Goal: Information Seeking & Learning: Find contact information

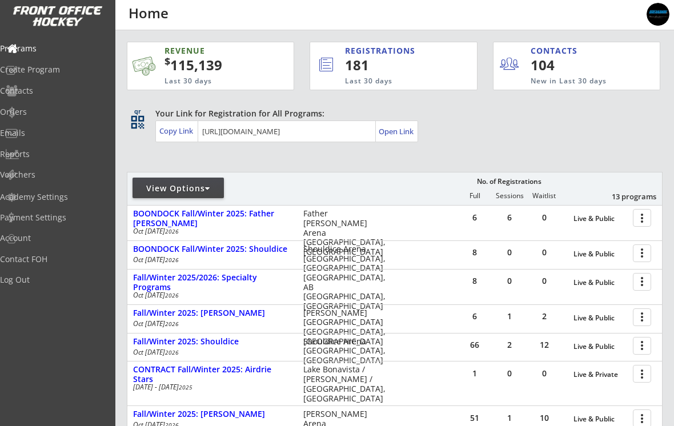
click at [209, 186] on div at bounding box center [207, 189] width 5 height 8
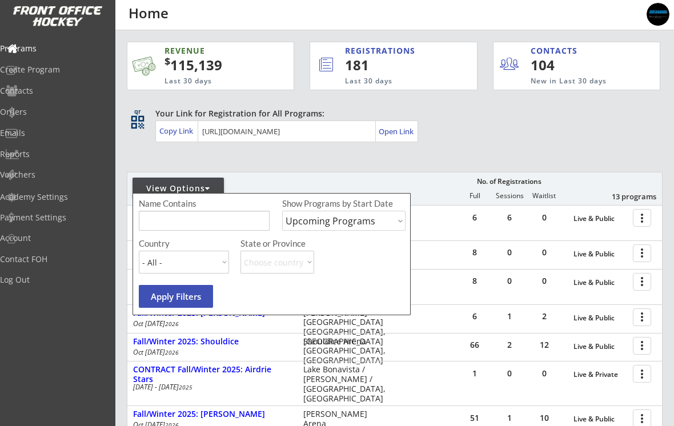
click at [393, 221] on select "Upcoming Programs Past Programs Specific Date Range" at bounding box center [343, 221] width 123 height 20
select select ""Past Programs""
click at [165, 297] on button "Apply Filters" at bounding box center [176, 296] width 74 height 23
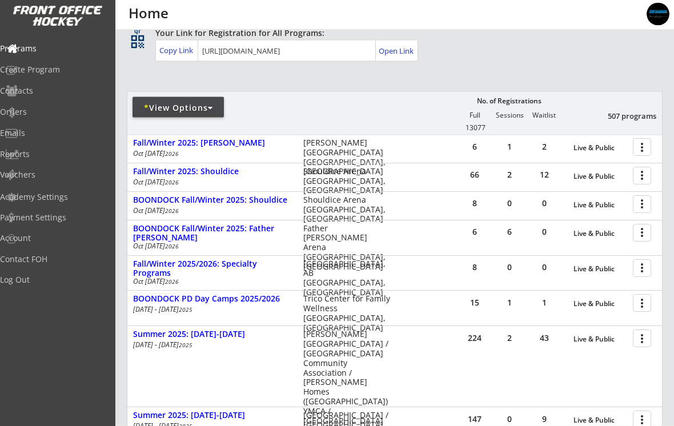
scroll to position [81, 0]
click at [642, 305] on div at bounding box center [644, 303] width 20 height 20
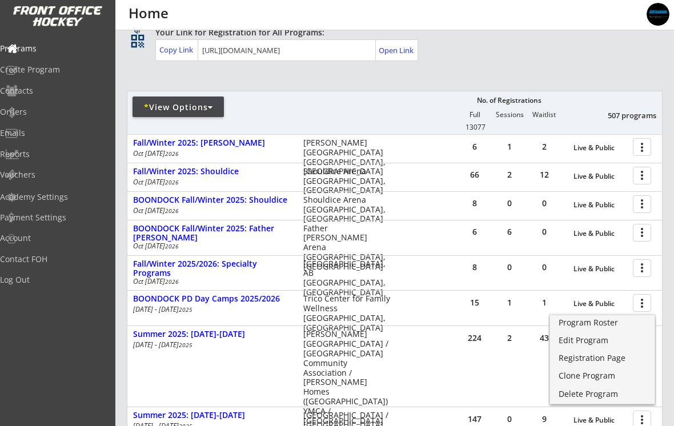
click at [607, 326] on div "Program Roster" at bounding box center [602, 323] width 87 height 8
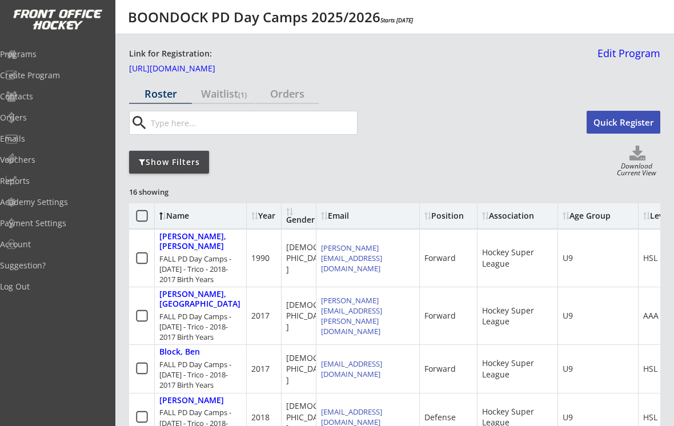
click at [646, 159] on use at bounding box center [638, 153] width 16 height 15
select select ""Player Info""
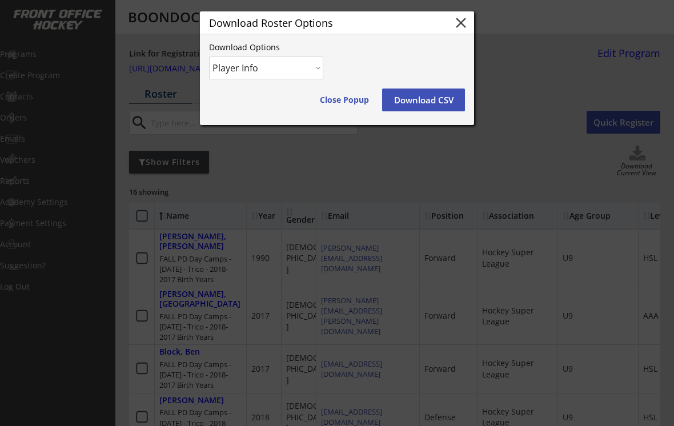
click at [431, 99] on button "Download CSV" at bounding box center [423, 100] width 83 height 23
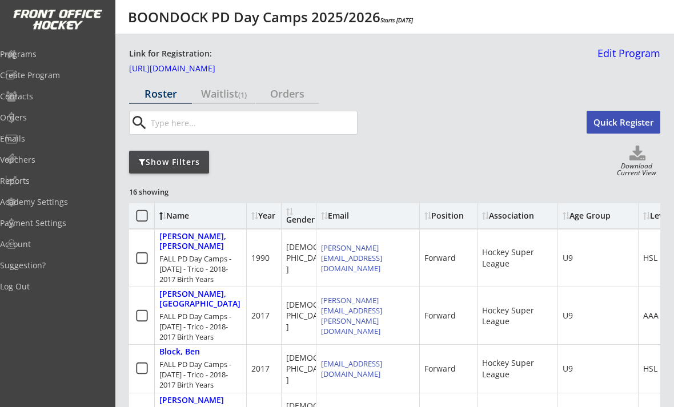
click at [55, 63] on div "Programs" at bounding box center [54, 54] width 109 height 20
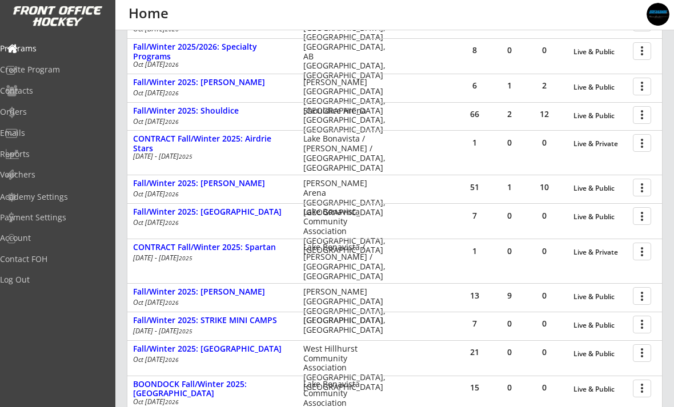
scroll to position [230, 0]
click at [644, 328] on div at bounding box center [644, 325] width 20 height 20
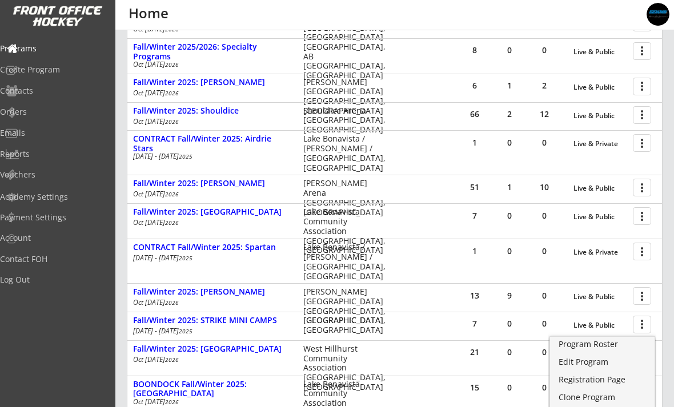
click at [590, 376] on div "Registration Page" at bounding box center [602, 380] width 87 height 8
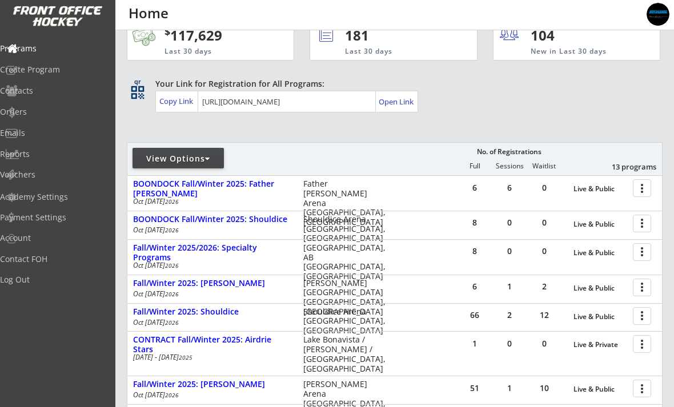
scroll to position [30, 0]
click at [182, 158] on div "View Options" at bounding box center [178, 158] width 91 height 11
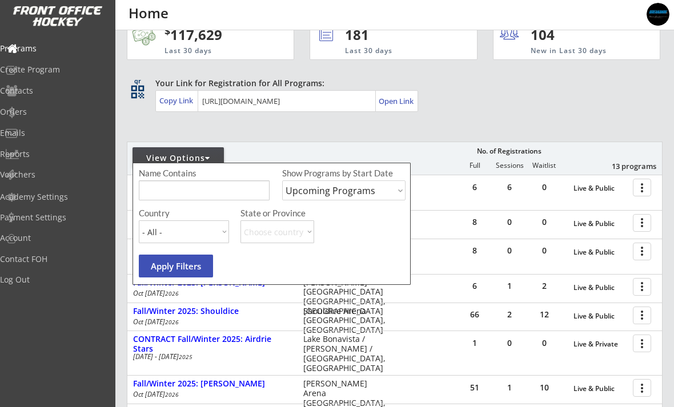
click at [298, 185] on select "Upcoming Programs Past Programs Specific Date Range" at bounding box center [343, 191] width 123 height 20
select select ""Past Programs""
click at [161, 268] on button "Apply Filters" at bounding box center [176, 266] width 74 height 23
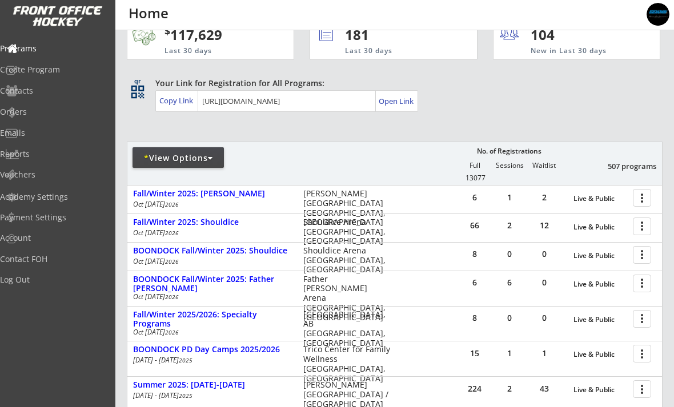
click at [642, 354] on div at bounding box center [644, 353] width 20 height 20
click at [602, 374] on div "Program Roster" at bounding box center [602, 374] width 87 height 8
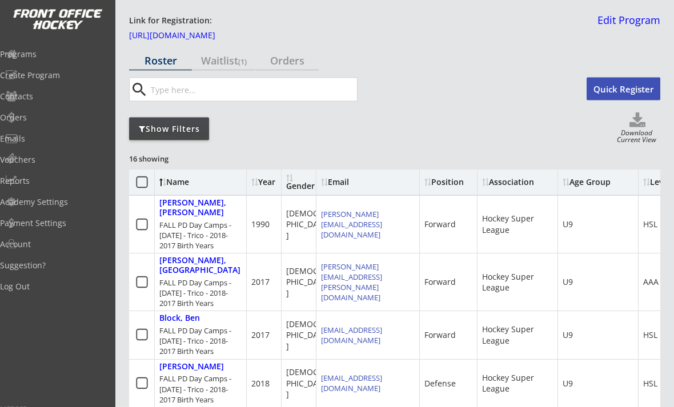
scroll to position [34, 0]
click at [382, 265] on link "[PERSON_NAME][EMAIL_ADDRESS][PERSON_NAME][DOMAIN_NAME]" at bounding box center [351, 283] width 61 height 42
click at [201, 256] on div "[PERSON_NAME], [GEOGRAPHIC_DATA]" at bounding box center [200, 265] width 82 height 19
select select ""Forward""
select select ""Youth M""
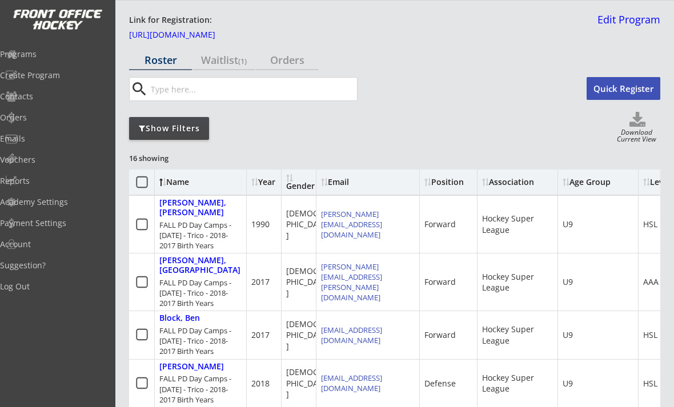
select select ""S""
select select ""Hockey Super League""
select select ""U9""
select select ""AAA""
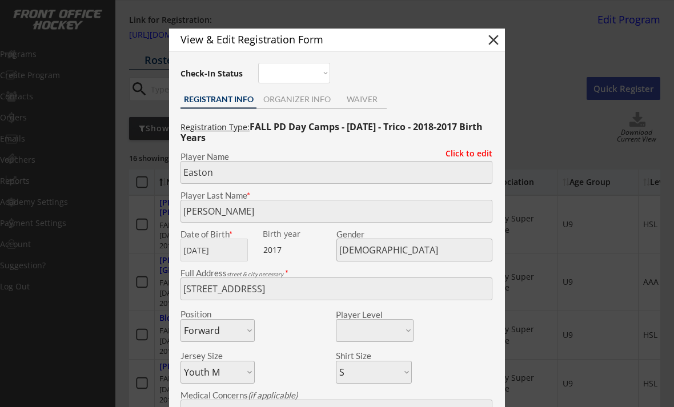
click at [306, 105] on div "ORGANIZER INFO" at bounding box center [297, 100] width 81 height 17
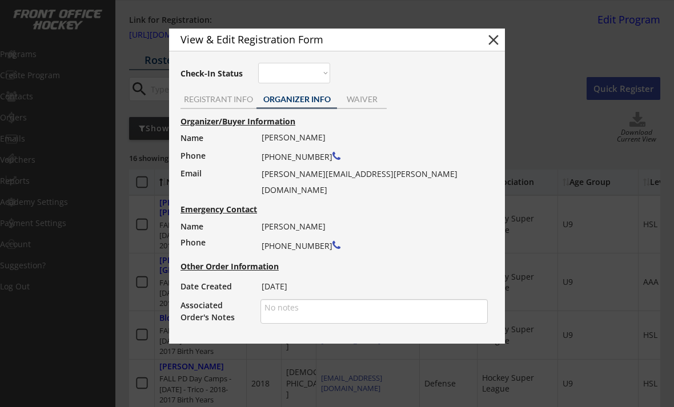
click at [489, 43] on button "close" at bounding box center [493, 39] width 17 height 17
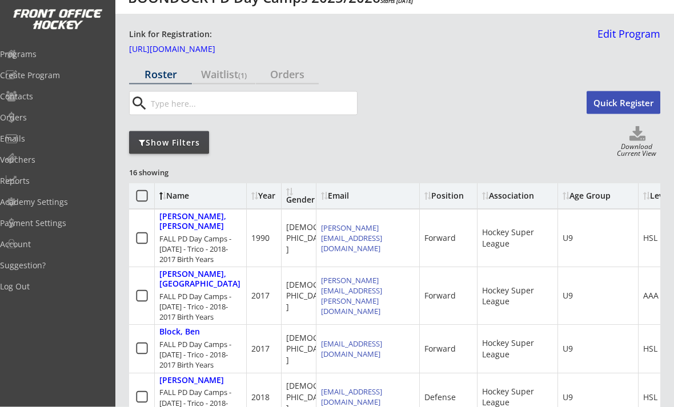
scroll to position [0, 0]
